Goal: Transaction & Acquisition: Purchase product/service

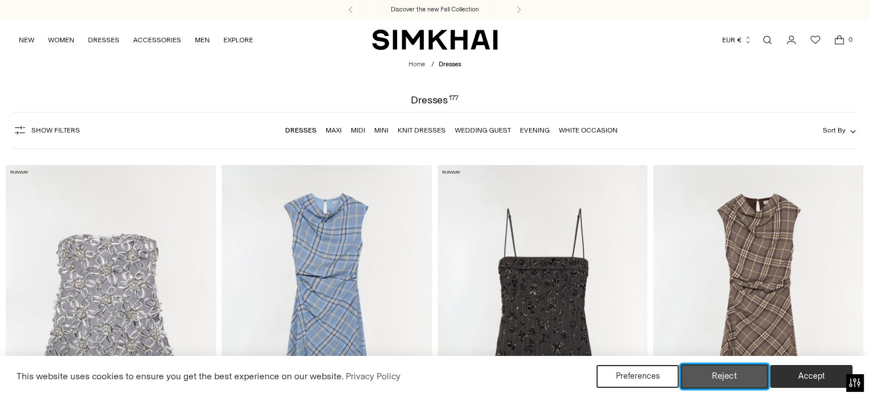
click at [705, 374] on button "Reject" at bounding box center [724, 377] width 87 height 24
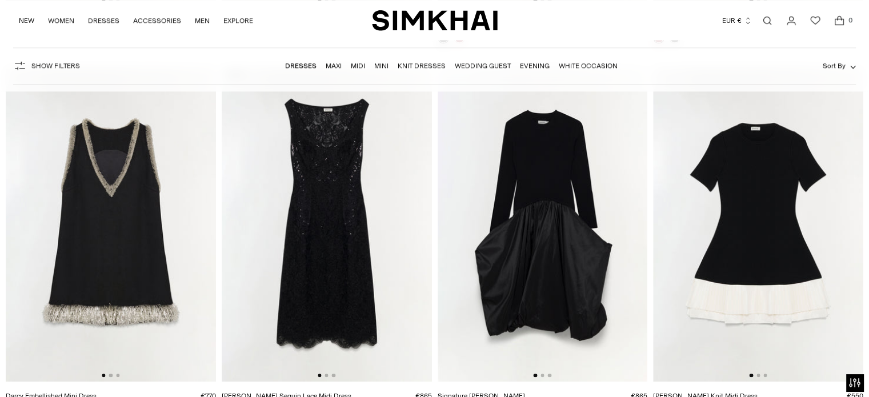
scroll to position [1257, 0]
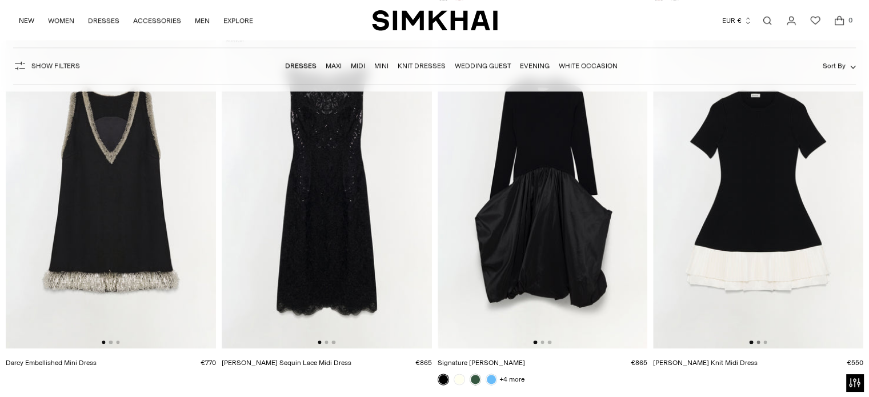
click at [758, 343] on button "Go to slide 2" at bounding box center [758, 342] width 3 height 3
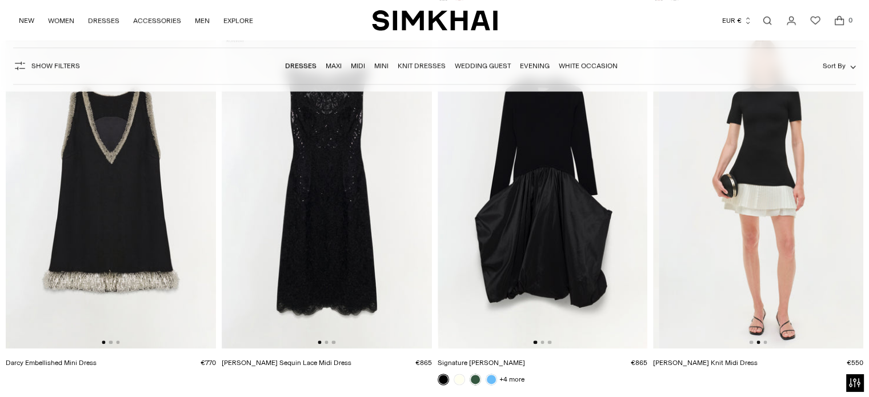
scroll to position [0, 210]
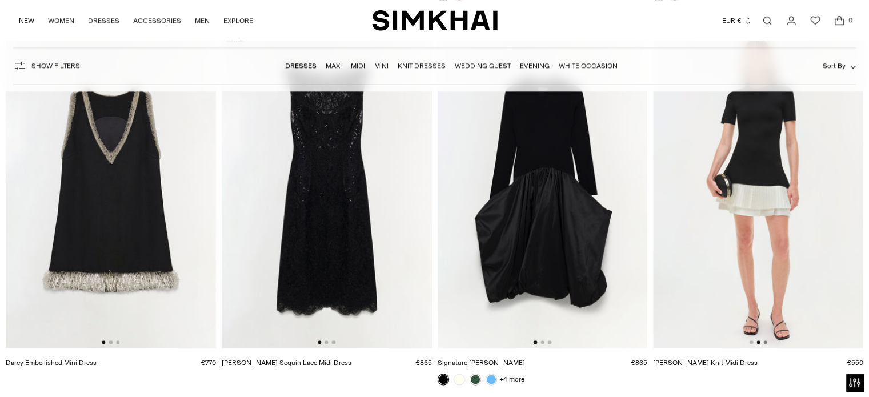
click at [766, 344] on button "Go to slide 3" at bounding box center [764, 342] width 3 height 3
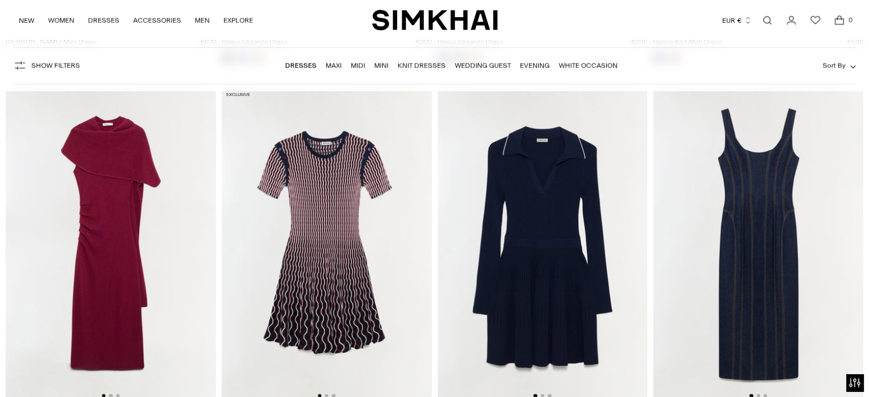
scroll to position [2766, 0]
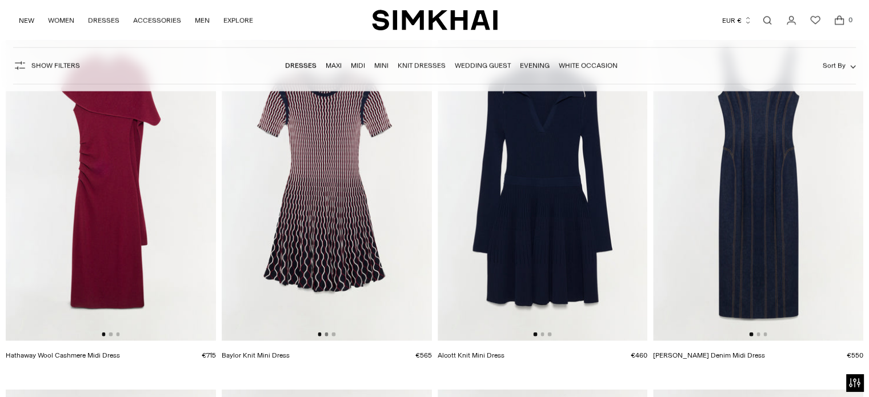
click at [325, 334] on button "Go to slide 2" at bounding box center [326, 334] width 3 height 3
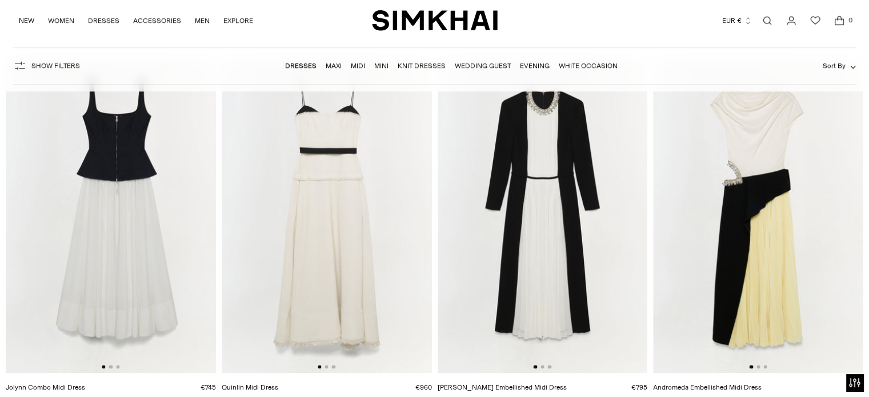
scroll to position [5371, 0]
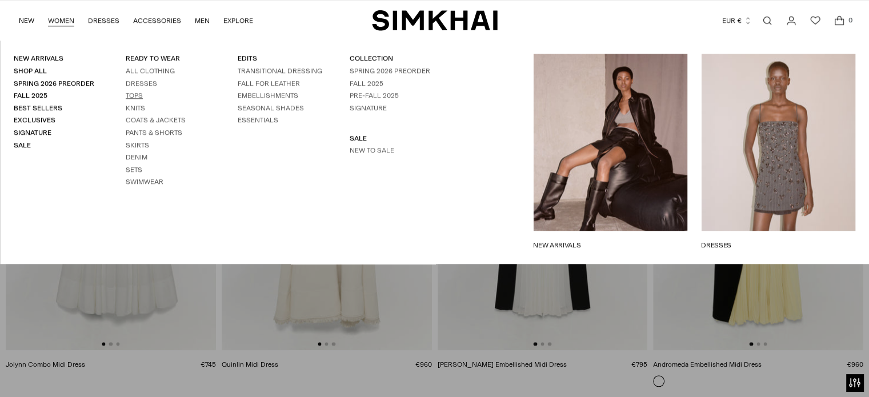
click at [137, 94] on link "Tops" at bounding box center [134, 95] width 17 height 8
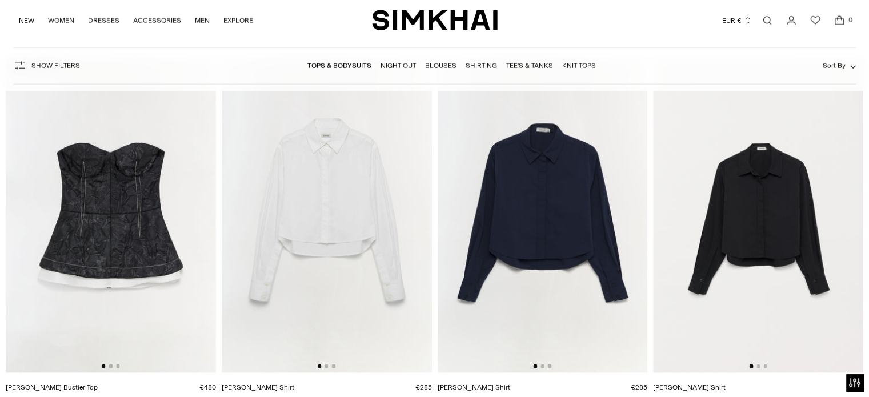
scroll to position [2743, 0]
